Goal: Navigation & Orientation: Find specific page/section

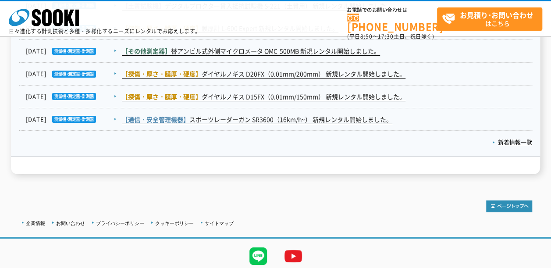
click at [253, 183] on div "企業情報 お問い合わせ プライバシーポリシー クッキーポリシー サイトマップ ©SOOKI Co.,Ltd. All Rights Reserved. テスト…" at bounding box center [275, 240] width 551 height 115
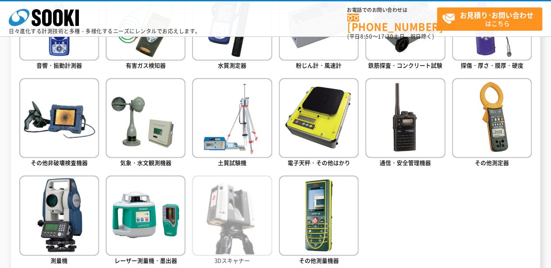
scroll to position [437, 0]
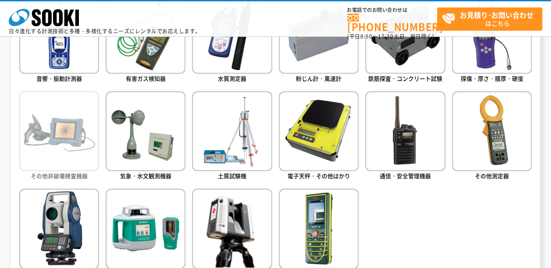
click at [46, 150] on img at bounding box center [59, 131] width 80 height 80
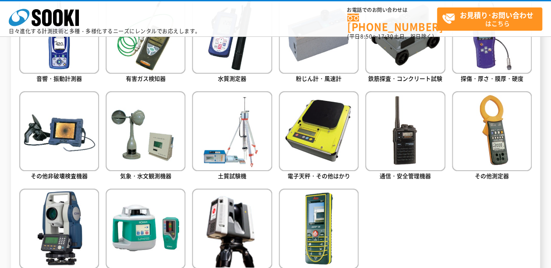
scroll to position [496, 0]
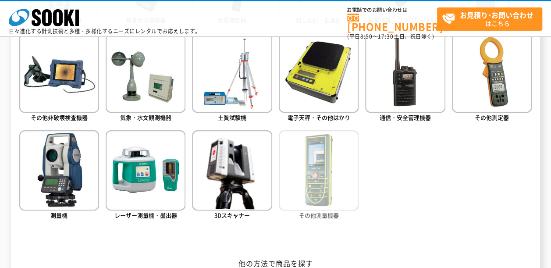
click at [297, 146] on img at bounding box center [319, 170] width 80 height 80
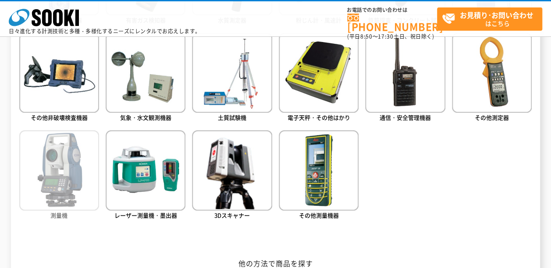
click at [51, 178] on img at bounding box center [59, 170] width 80 height 80
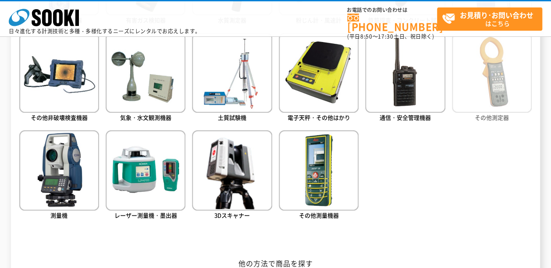
click at [485, 102] on img at bounding box center [492, 73] width 80 height 80
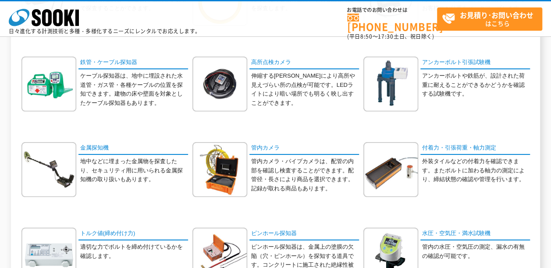
scroll to position [234, 0]
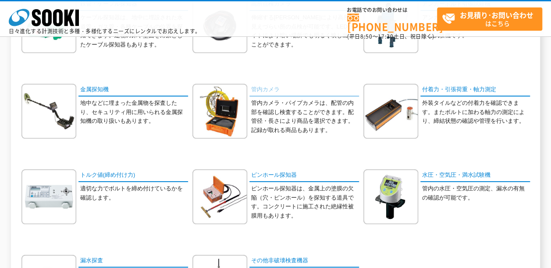
click at [280, 87] on link "管内カメラ" at bounding box center [305, 90] width 110 height 13
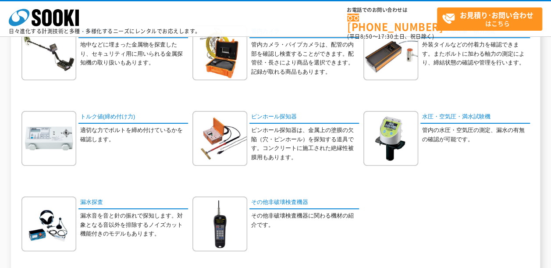
scroll to position [351, 0]
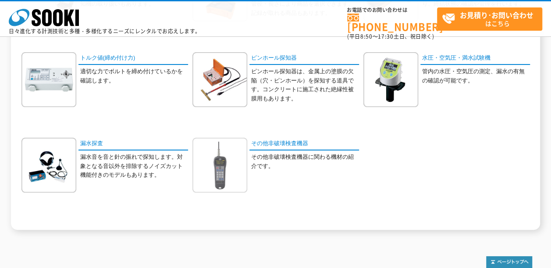
click at [218, 153] on img at bounding box center [220, 165] width 55 height 55
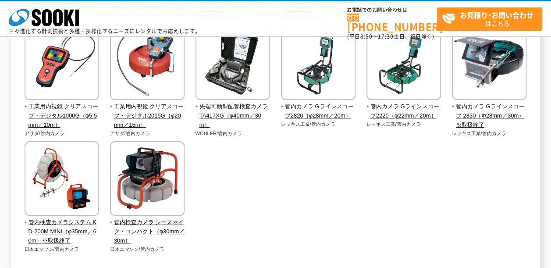
scroll to position [351, 0]
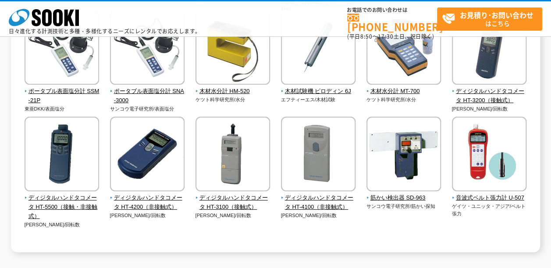
scroll to position [292, 0]
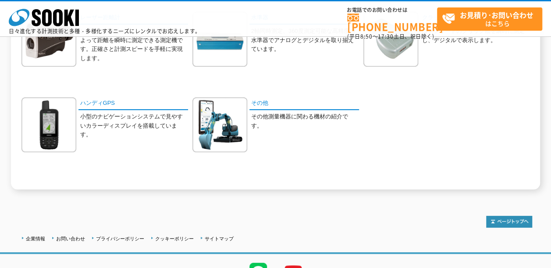
scroll to position [207, 0]
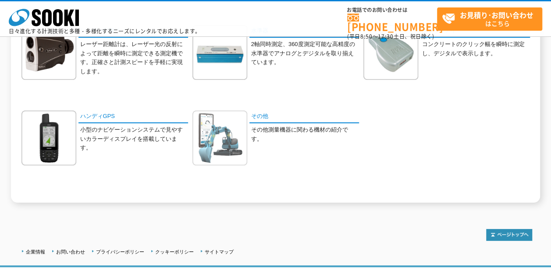
click at [208, 157] on img at bounding box center [220, 138] width 55 height 55
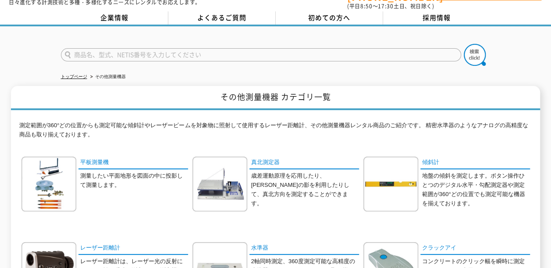
scroll to position [0, 0]
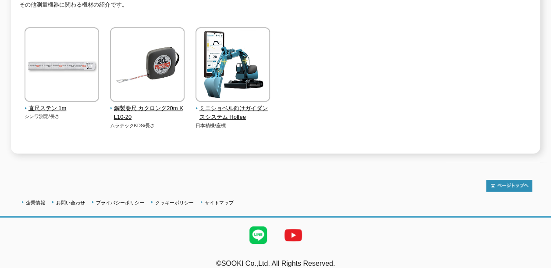
scroll to position [155, 0]
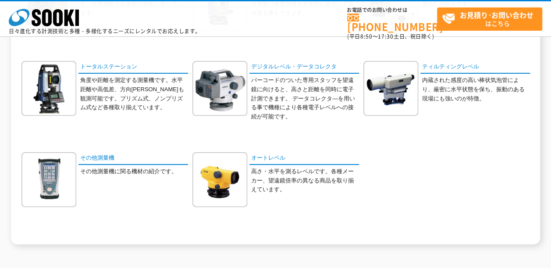
scroll to position [175, 0]
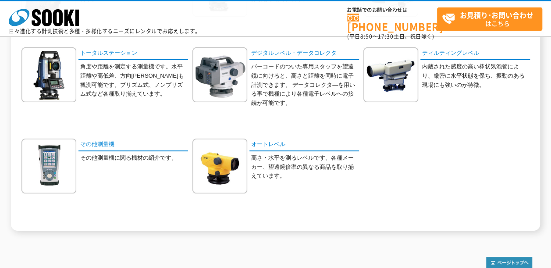
click at [169, 162] on div "その他測量機 その他測量機に関る機材の紹介です。" at bounding box center [104, 173] width 167 height 68
click at [146, 149] on link "その他測量機" at bounding box center [134, 145] width 110 height 13
click at [232, 213] on div "水準儀 バーコード標尺を高精度に読み取ります。水準測定や高低差の測定に適しています。" at bounding box center [275, 93] width 513 height 262
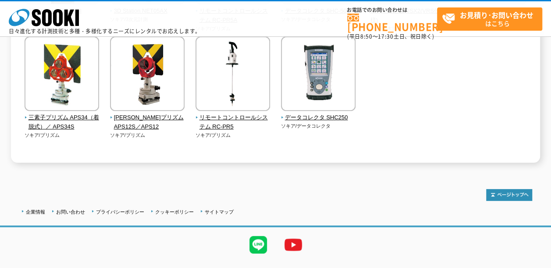
scroll to position [340, 0]
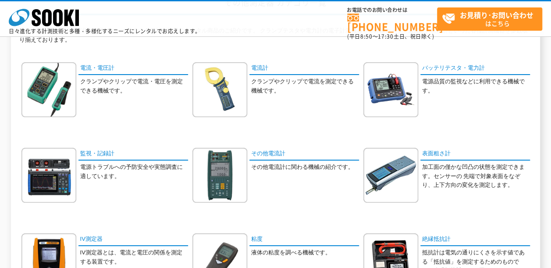
scroll to position [117, 0]
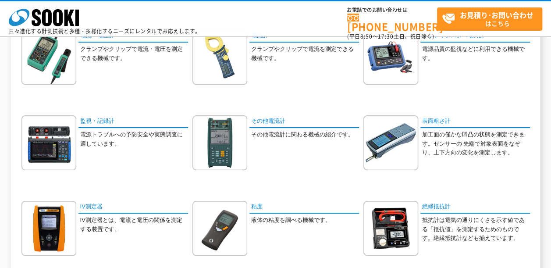
click at [438, 156] on p "加工面の僅かな凹凸の状態を測定できます。センサーの 先端で対象表面をなぞり、上下方向の変化を測定します。" at bounding box center [476, 143] width 108 height 27
click at [403, 155] on img at bounding box center [391, 142] width 55 height 55
